Goal: Check status

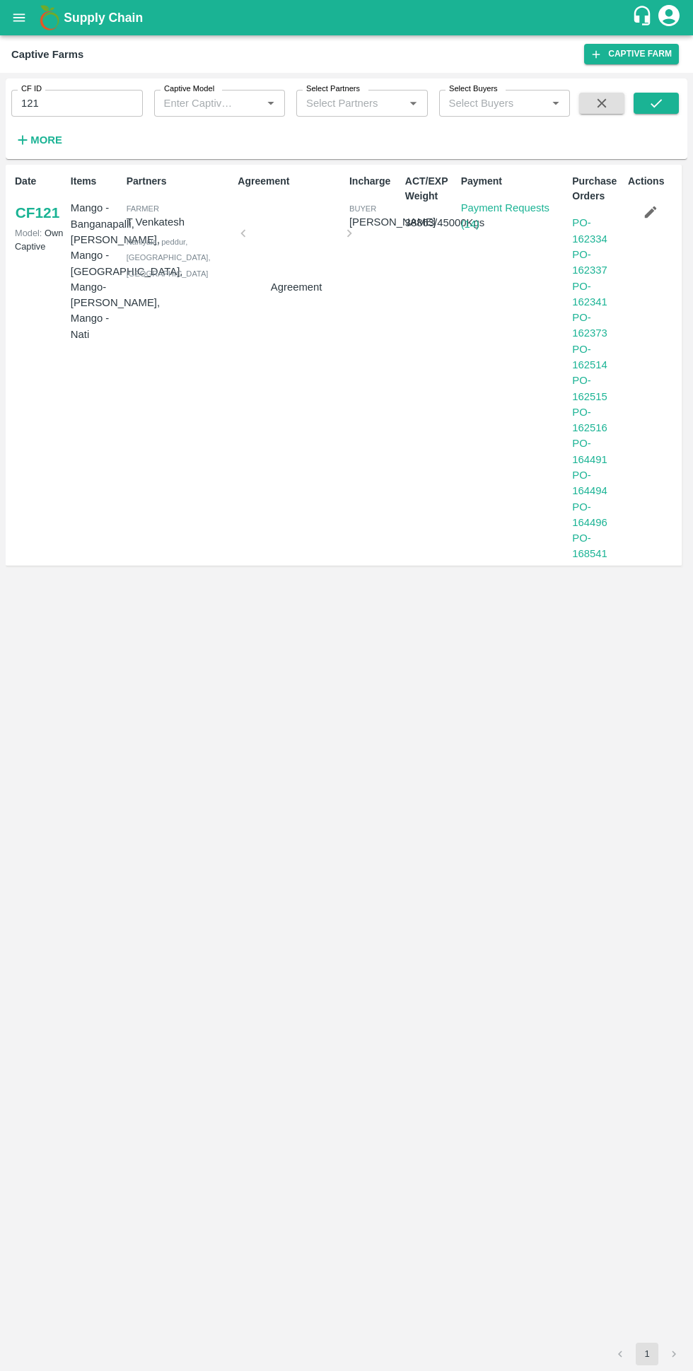
click at [516, 213] on link "Payment Requests (14)" at bounding box center [505, 215] width 88 height 27
